Goal: Transaction & Acquisition: Purchase product/service

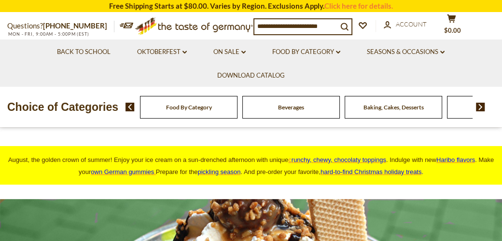
click at [180, 111] on span "Food By Category" at bounding box center [189, 107] width 46 height 7
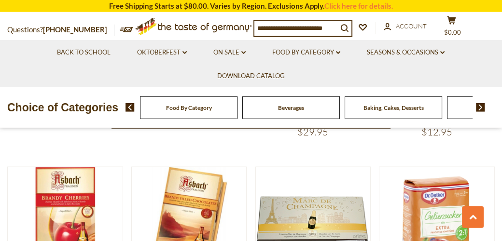
scroll to position [1627, 0]
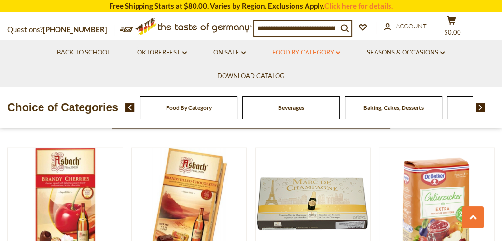
click at [302, 51] on link "Food By Category dropdown_arrow" at bounding box center [306, 52] width 68 height 11
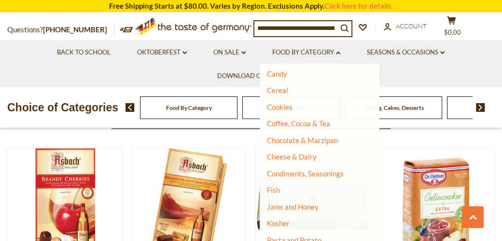
scroll to position [105, 0]
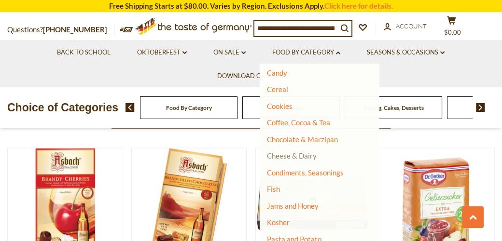
click at [276, 152] on link "Cheese & Dairy" at bounding box center [292, 155] width 50 height 9
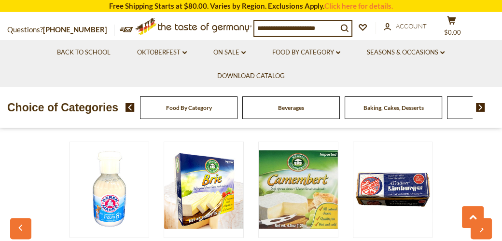
scroll to position [1423, 0]
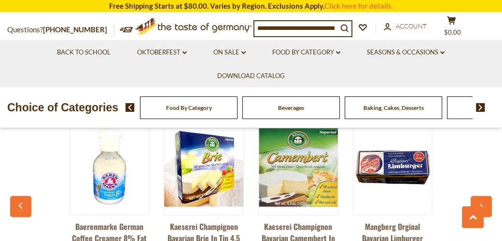
click at [315, 24] on input at bounding box center [295, 28] width 83 height 14
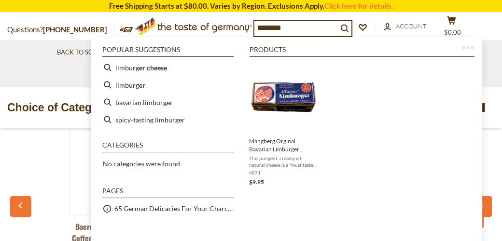
type input "*********"
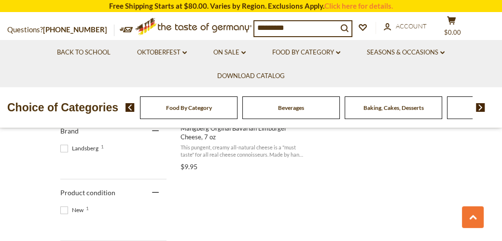
scroll to position [305, 0]
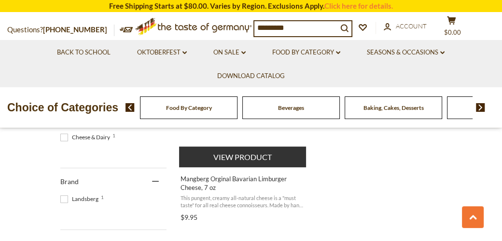
click at [244, 177] on span "Mangberg Orginal Bavarian Limburger Cheese, 7 oz" at bounding box center [242, 183] width 125 height 17
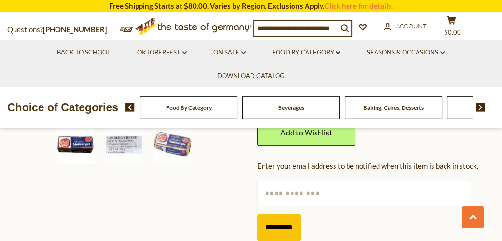
scroll to position [305, 0]
